Goal: Information Seeking & Learning: Understand process/instructions

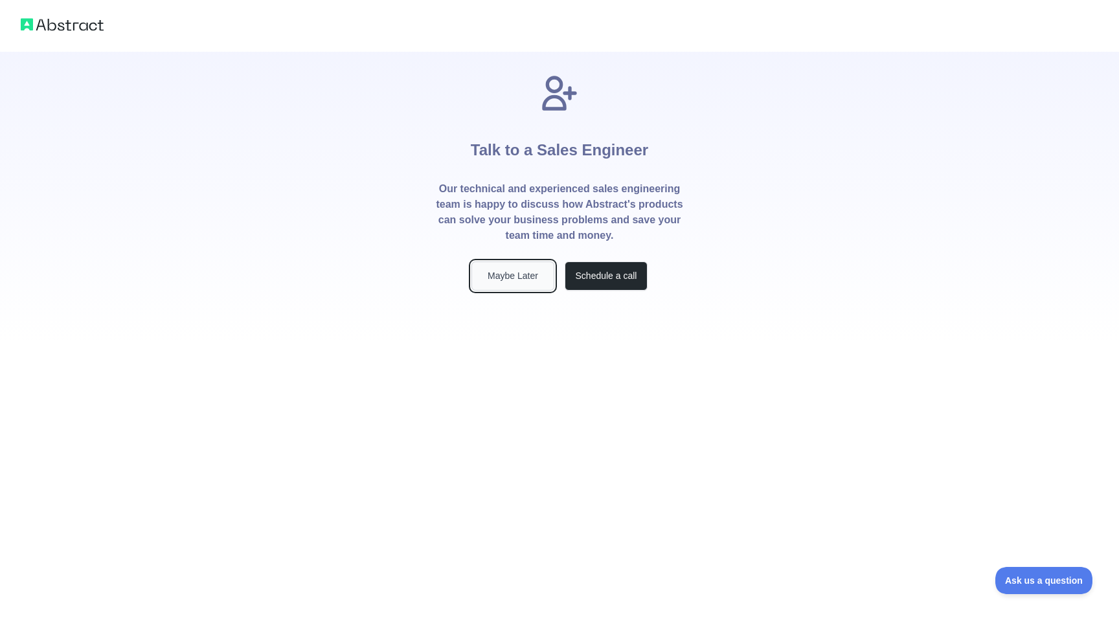
click at [502, 281] on button "Maybe Later" at bounding box center [512, 276] width 83 height 29
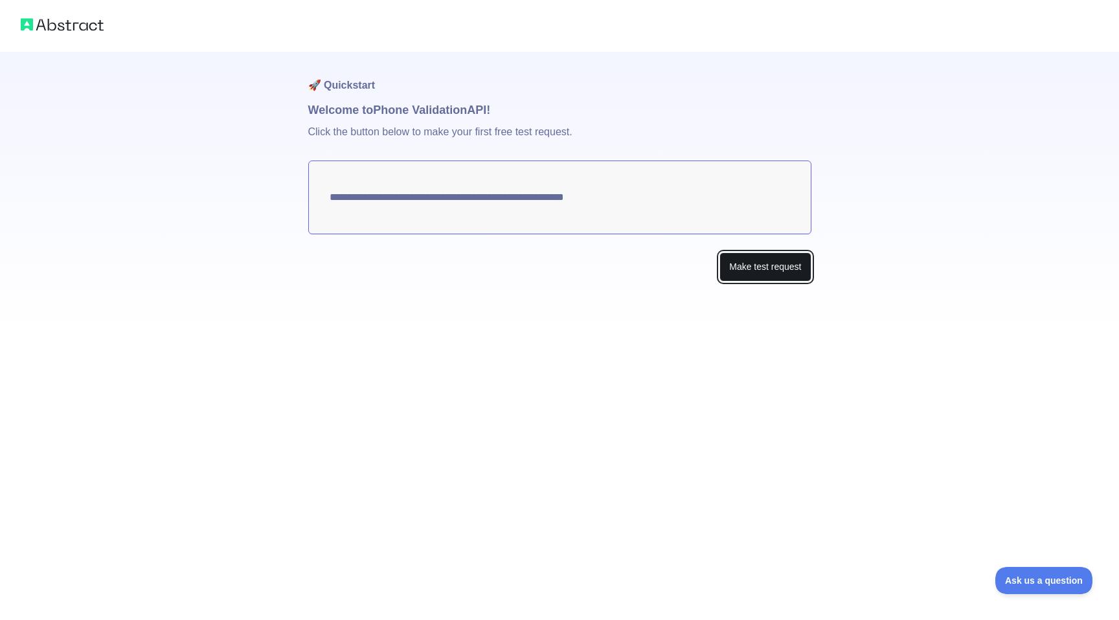
click at [731, 257] on button "Make test request" at bounding box center [764, 266] width 91 height 29
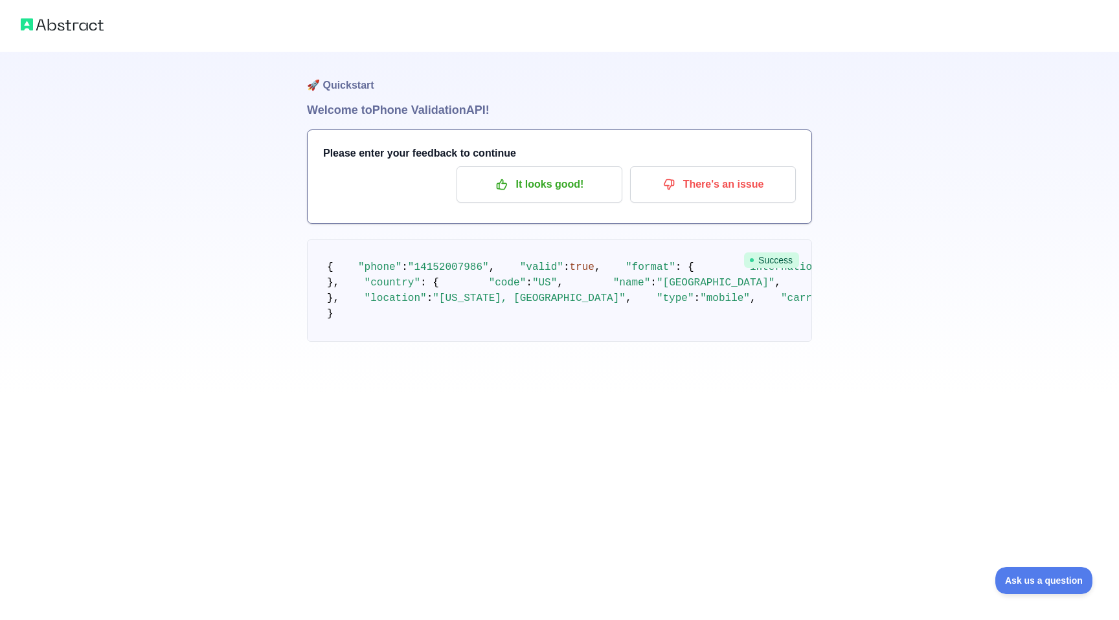
click at [467, 80] on h1 "🚀 Quickstart" at bounding box center [559, 76] width 505 height 49
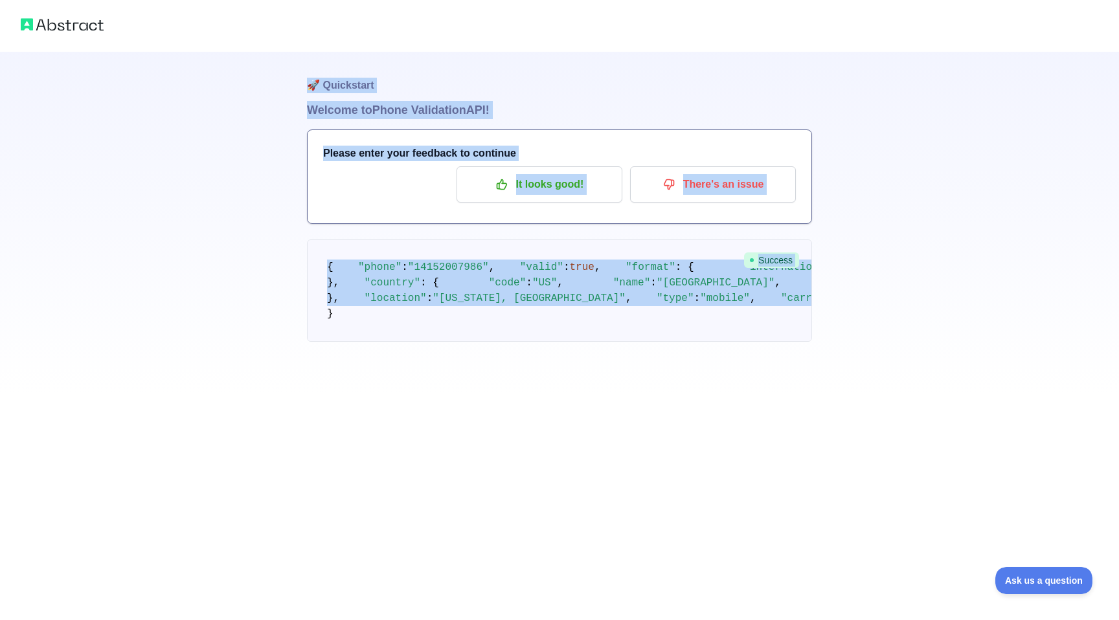
drag, startPoint x: 467, startPoint y: 80, endPoint x: 526, endPoint y: 485, distance: 409.4
click at [526, 394] on div "🚀 Quickstart Welcome to Phone Validation API! Please enter your feedback to con…" at bounding box center [559, 223] width 505 height 342
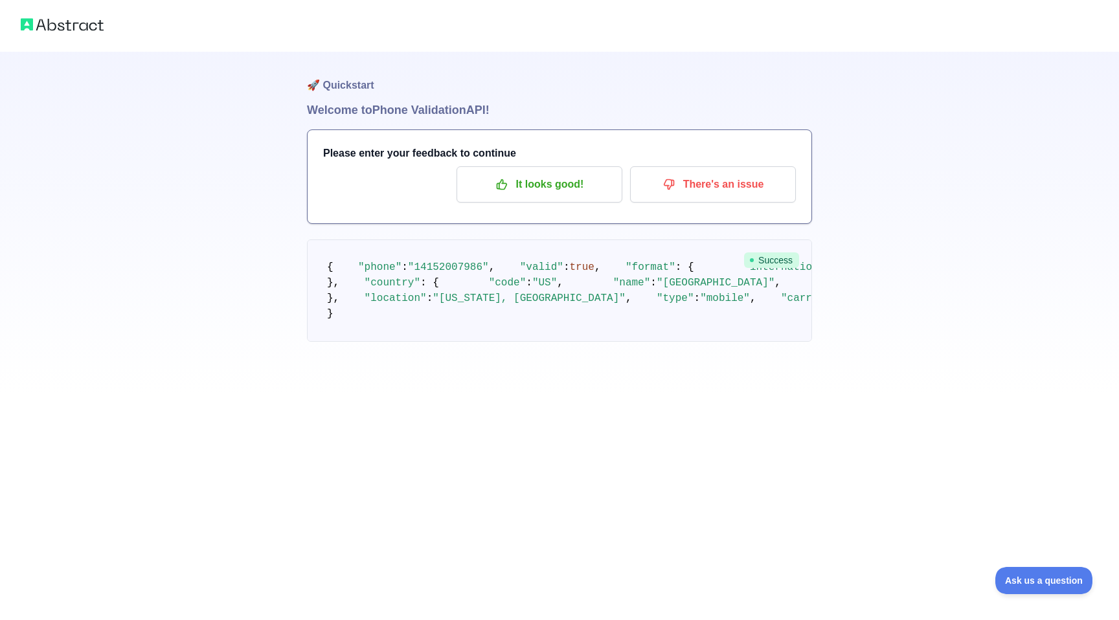
click at [759, 109] on h1 "Welcome to Phone Validation API!" at bounding box center [559, 110] width 505 height 18
click at [91, 21] on img at bounding box center [62, 25] width 83 height 18
click at [568, 179] on p "It looks good!" at bounding box center [539, 184] width 146 height 22
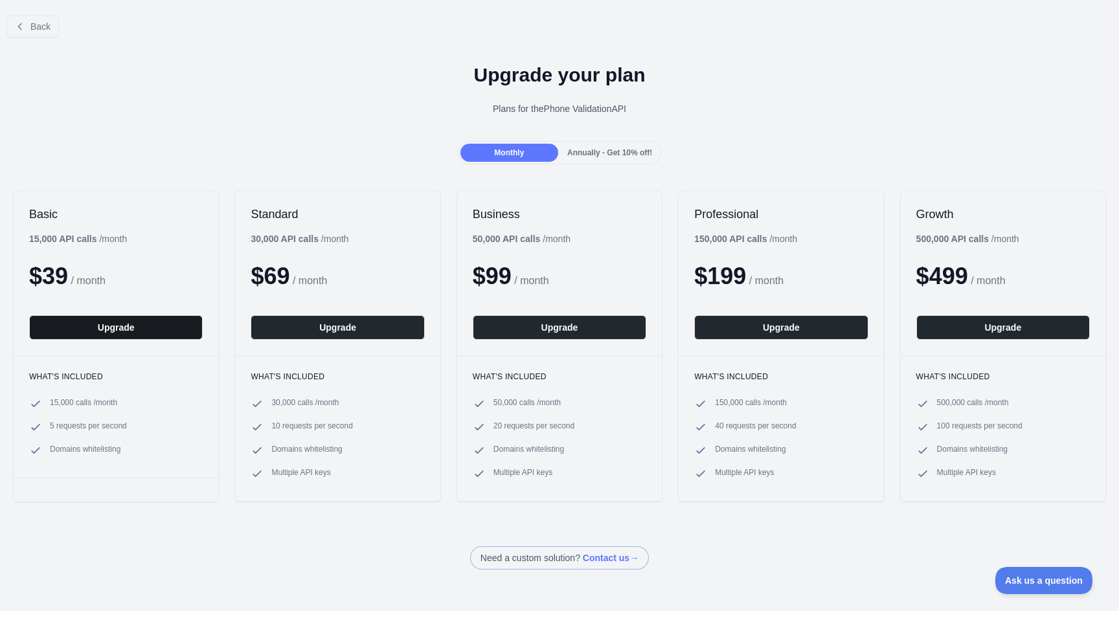
click at [145, 320] on button "Upgrade" at bounding box center [115, 327] width 173 height 25
click at [41, 13] on div "Back" at bounding box center [559, 26] width 1119 height 43
click at [41, 20] on button "Back" at bounding box center [32, 27] width 52 height 22
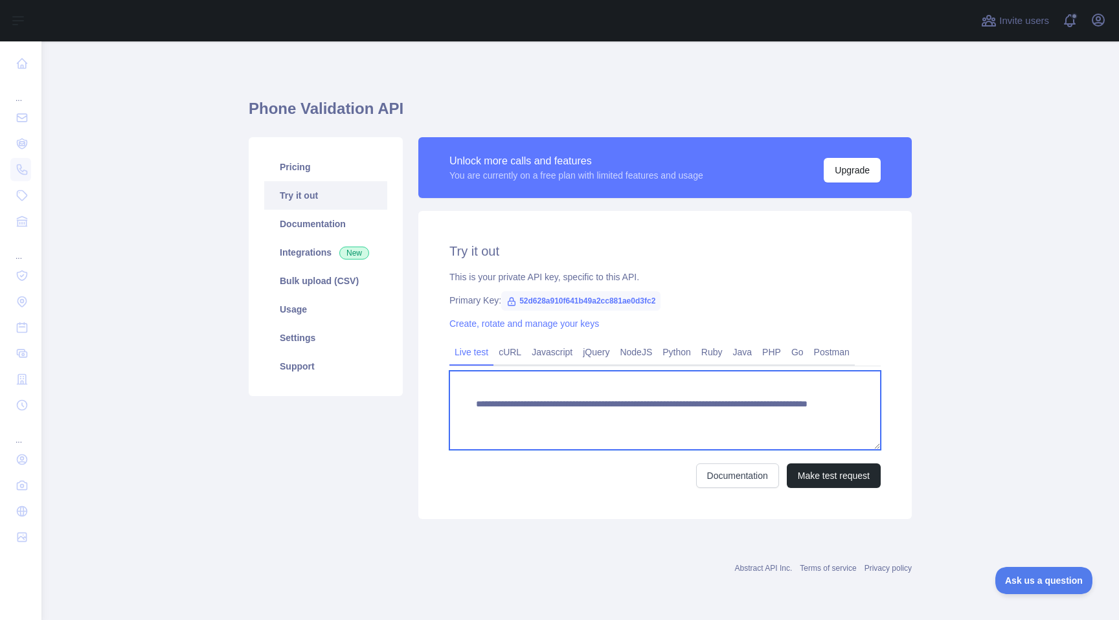
click at [478, 403] on textarea "**********" at bounding box center [664, 410] width 431 height 79
drag, startPoint x: 478, startPoint y: 403, endPoint x: 620, endPoint y: 416, distance: 143.0
click at [620, 416] on textarea "**********" at bounding box center [664, 410] width 431 height 79
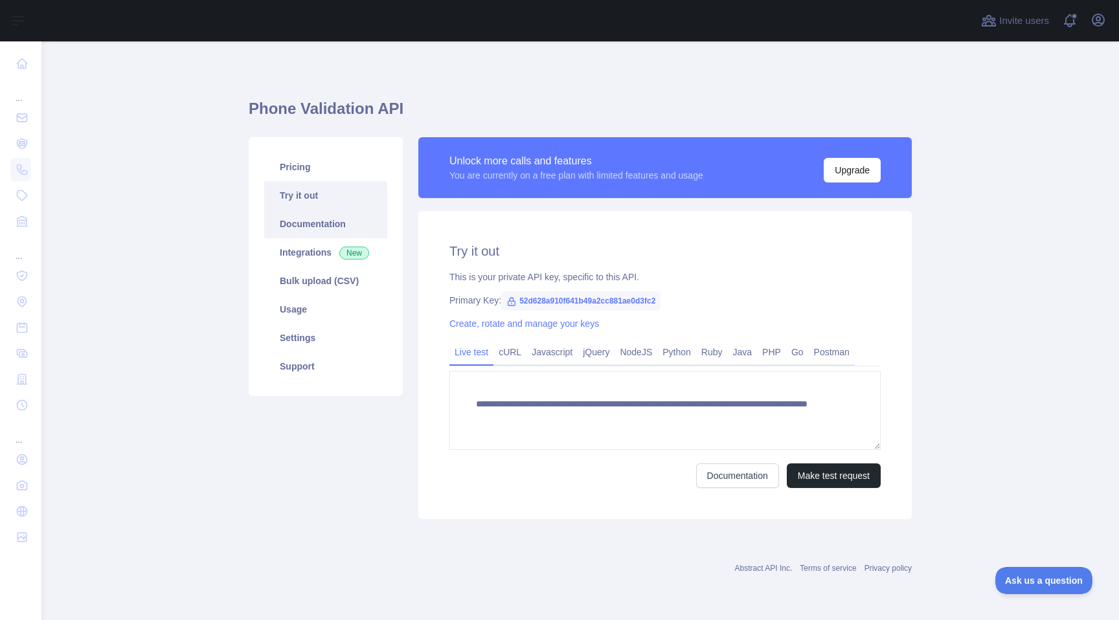
click at [335, 217] on link "Documentation" at bounding box center [325, 224] width 123 height 28
click at [816, 487] on button "Make test request" at bounding box center [833, 475] width 94 height 25
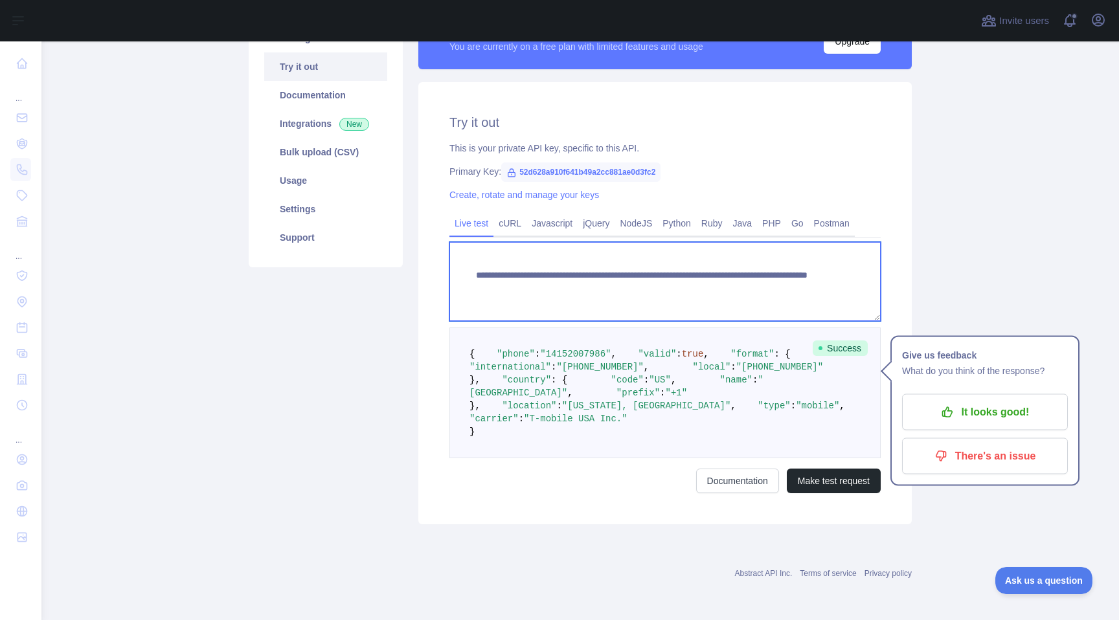
scroll to position [130, 0]
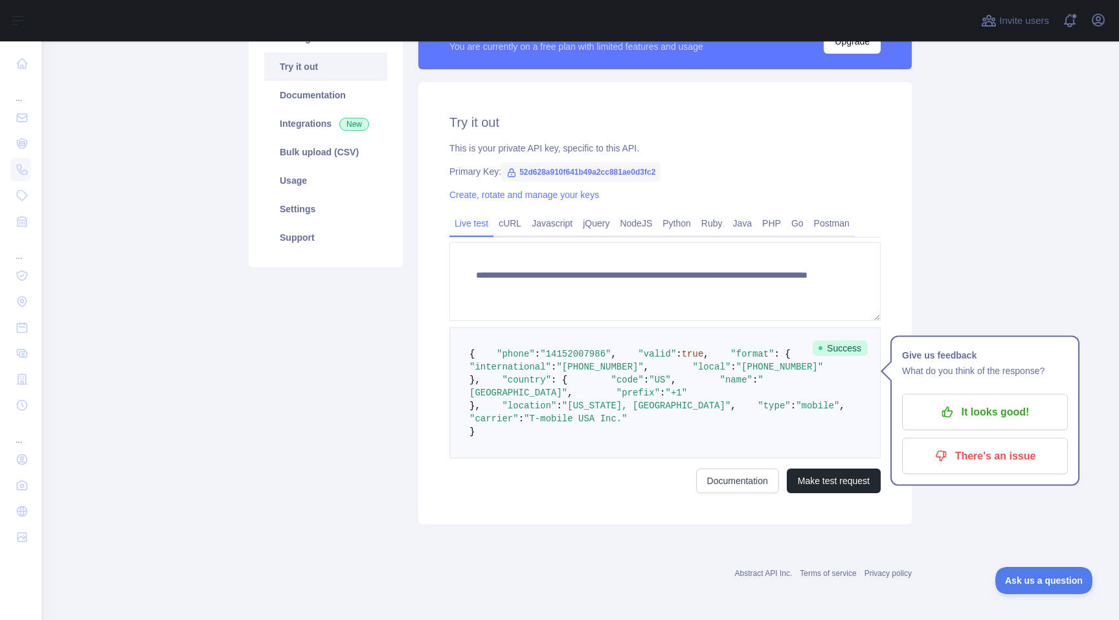
click at [843, 209] on div "**********" at bounding box center [664, 303] width 493 height 442
click at [843, 217] on link "Postman" at bounding box center [831, 223] width 46 height 21
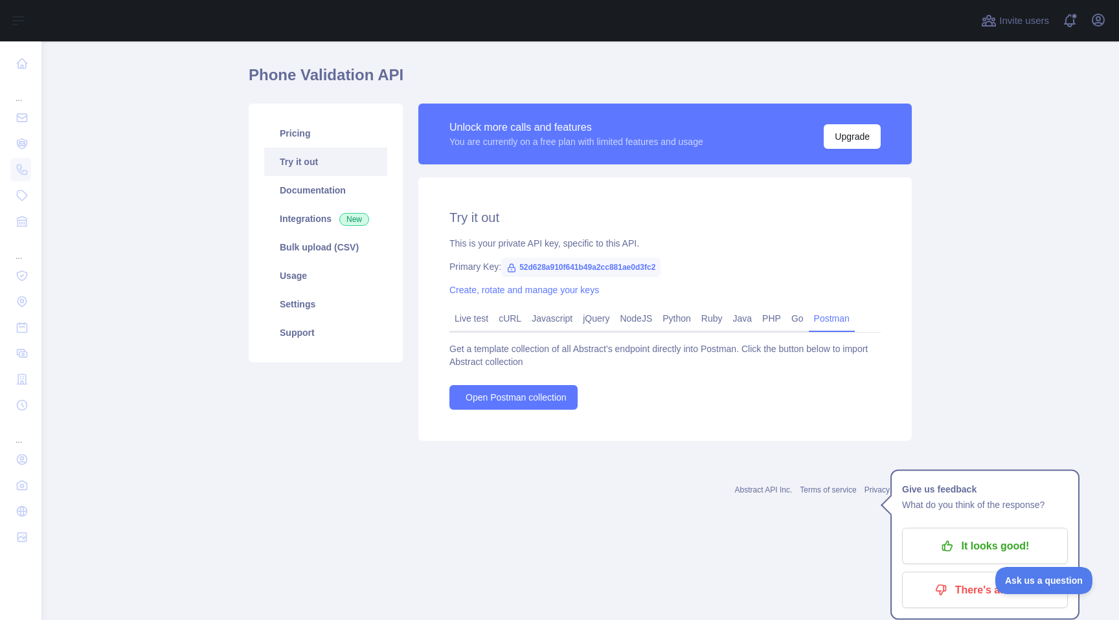
scroll to position [0, 0]
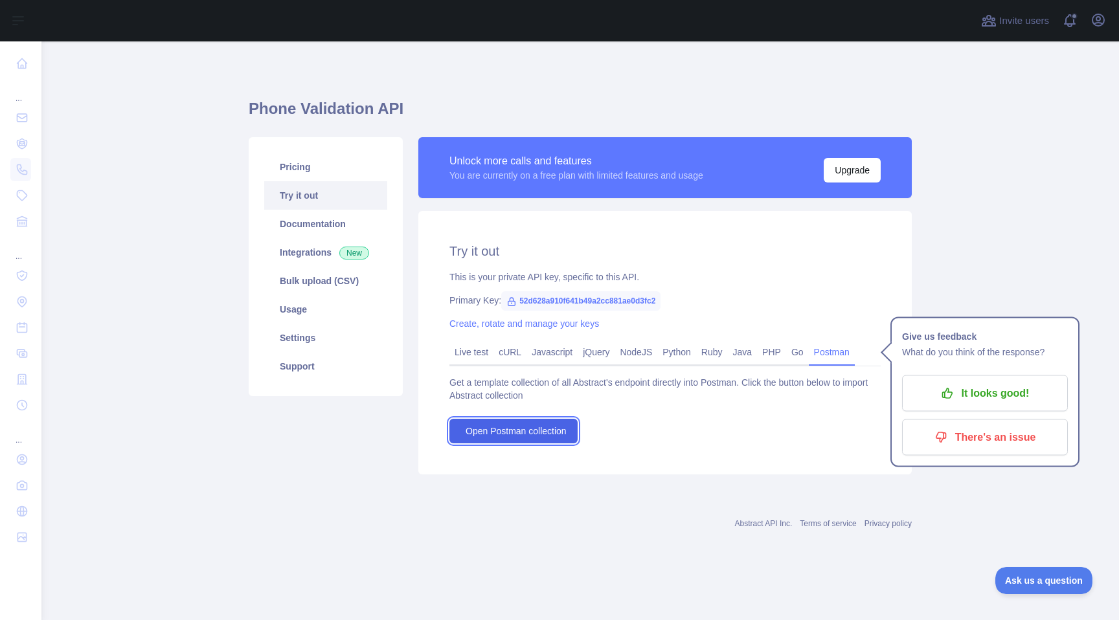
click at [479, 421] on link "Open Postman collection" at bounding box center [513, 431] width 128 height 25
